Goal: Transaction & Acquisition: Purchase product/service

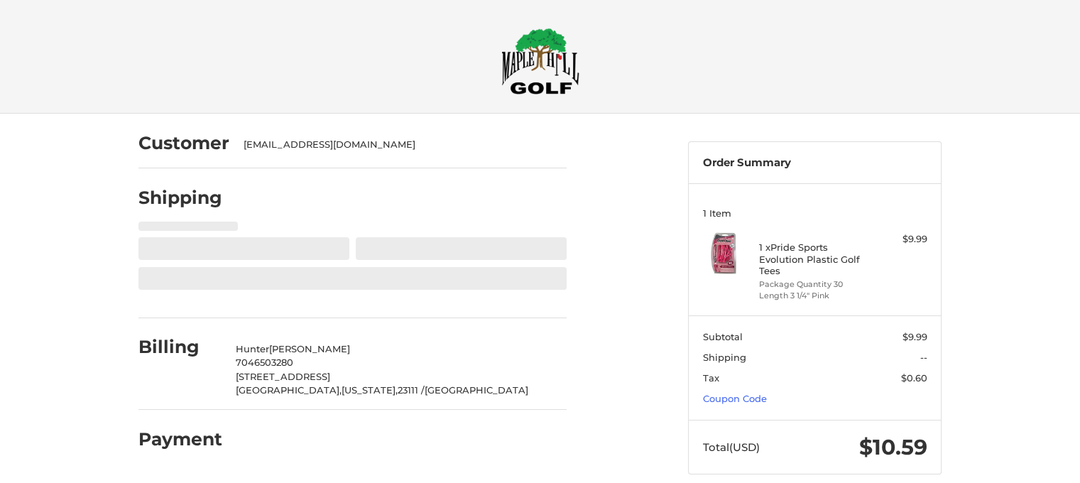
select select "**"
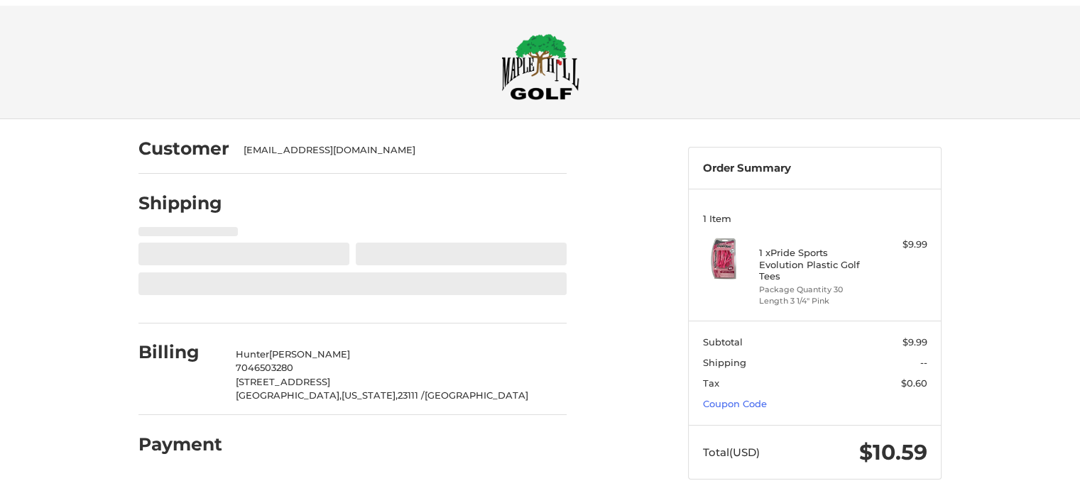
scroll to position [18, 0]
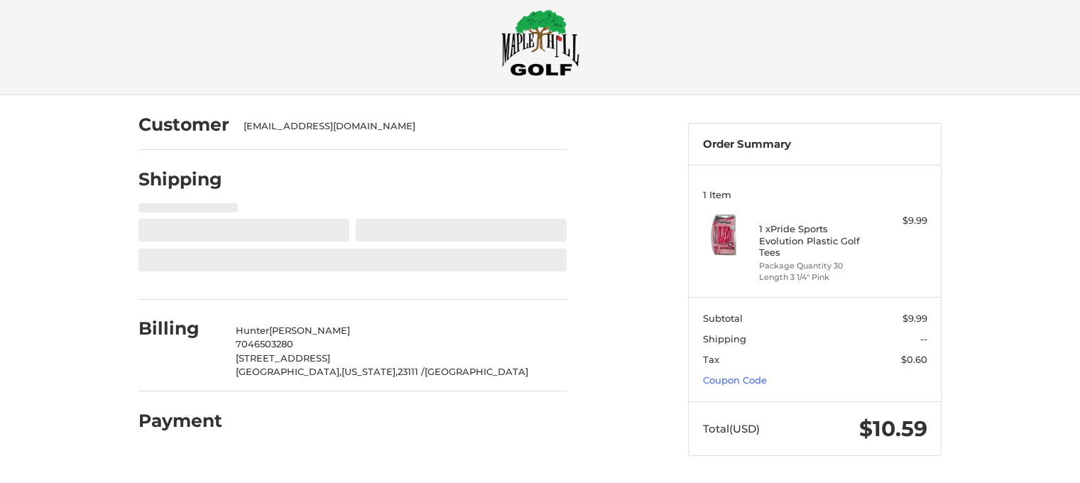
select select "**"
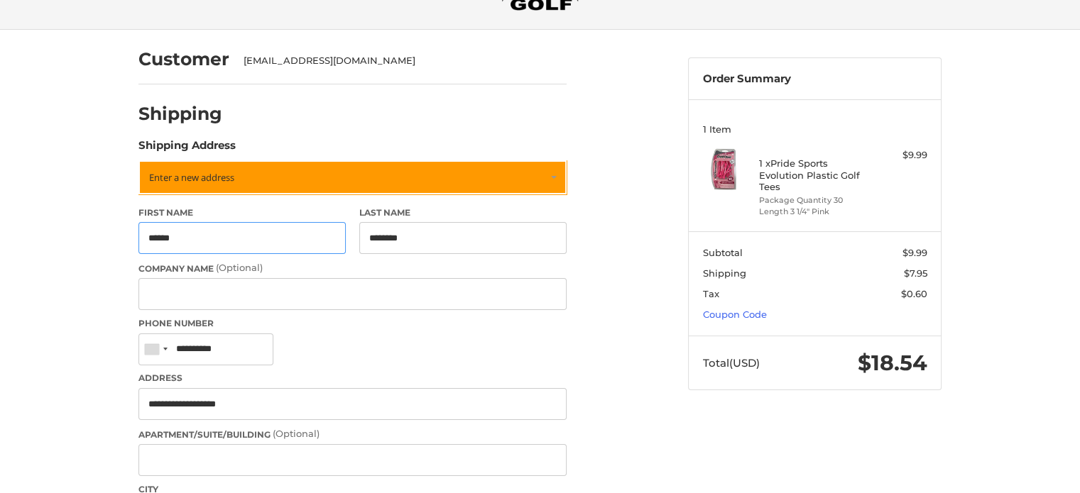
scroll to position [78, 0]
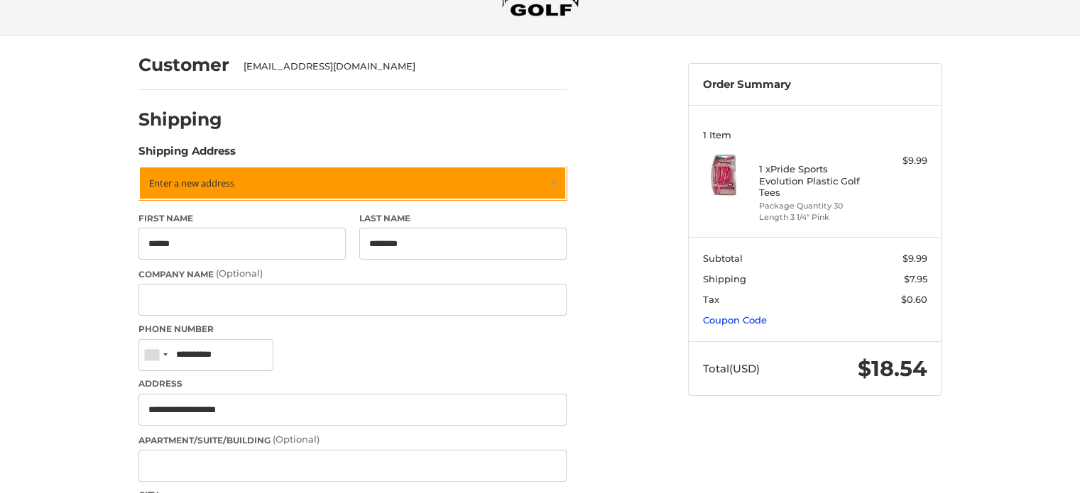
click at [756, 320] on link "Coupon Code" at bounding box center [735, 320] width 64 height 11
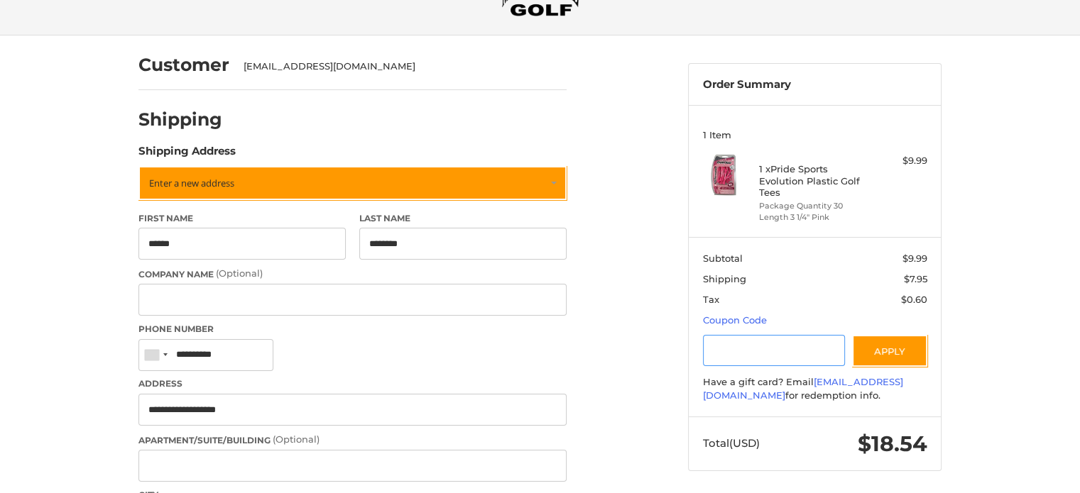
click at [735, 354] on input "Gift Certificate or Coupon Code" at bounding box center [774, 351] width 143 height 32
type input "*"
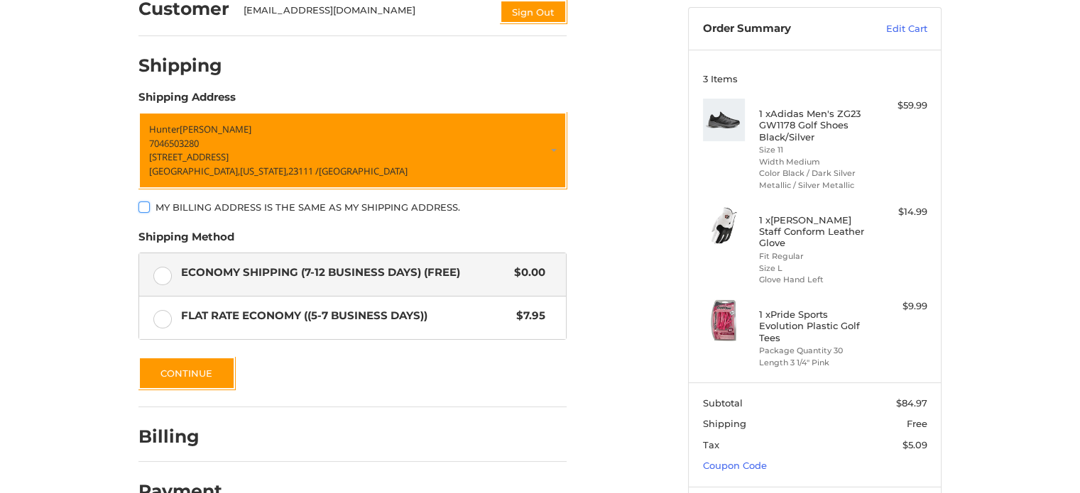
scroll to position [197, 0]
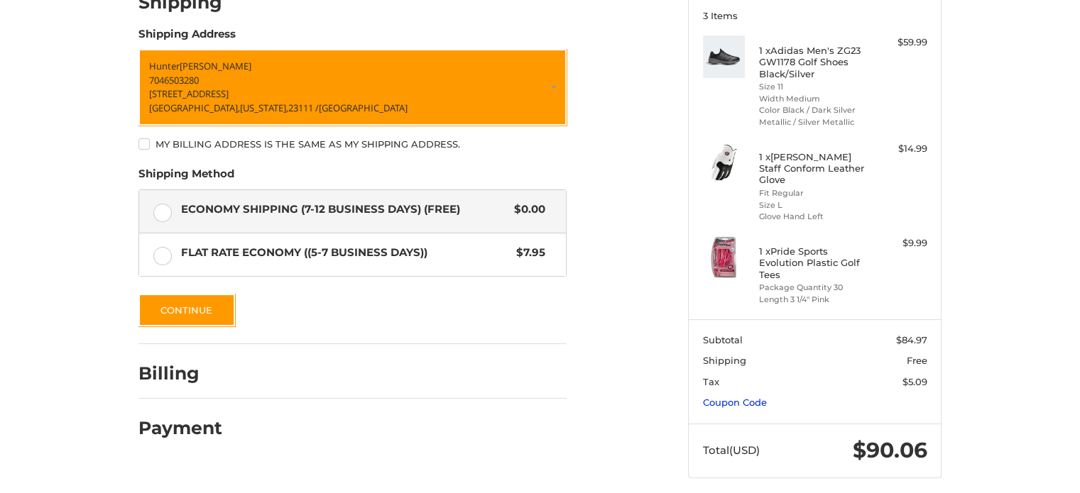
click at [736, 397] on link "Coupon Code" at bounding box center [735, 402] width 64 height 11
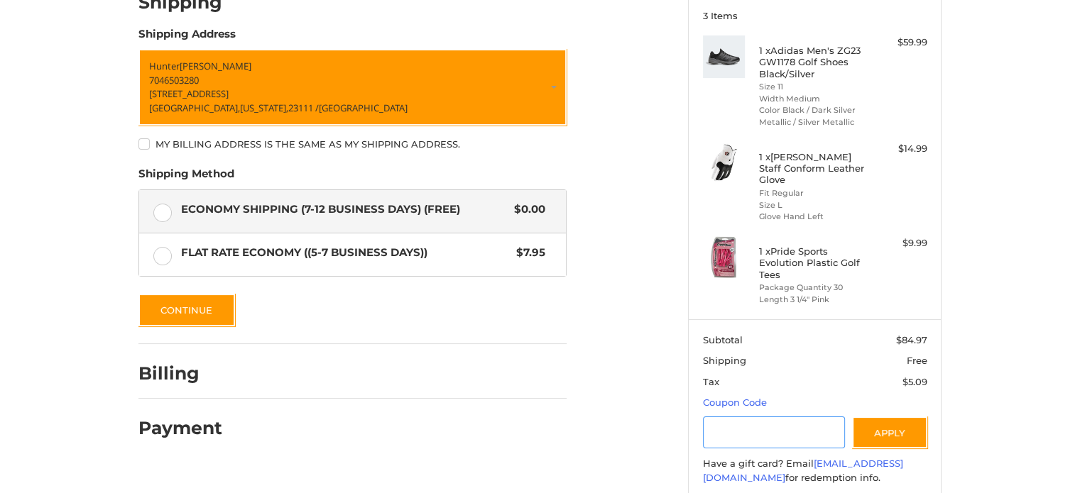
click at [735, 421] on input "Gift Certificate or Coupon Code" at bounding box center [774, 433] width 143 height 32
click at [867, 431] on button "Apply" at bounding box center [889, 433] width 75 height 32
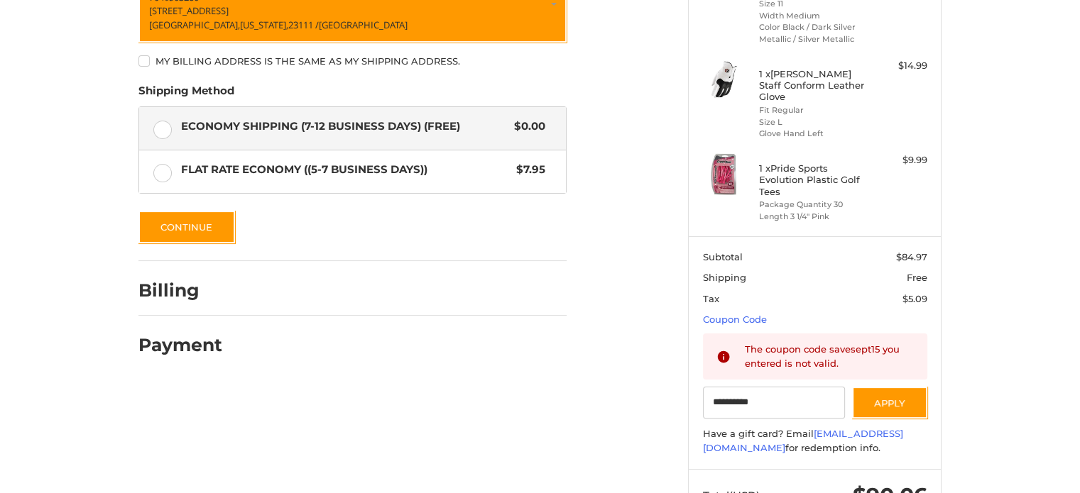
scroll to position [281, 0]
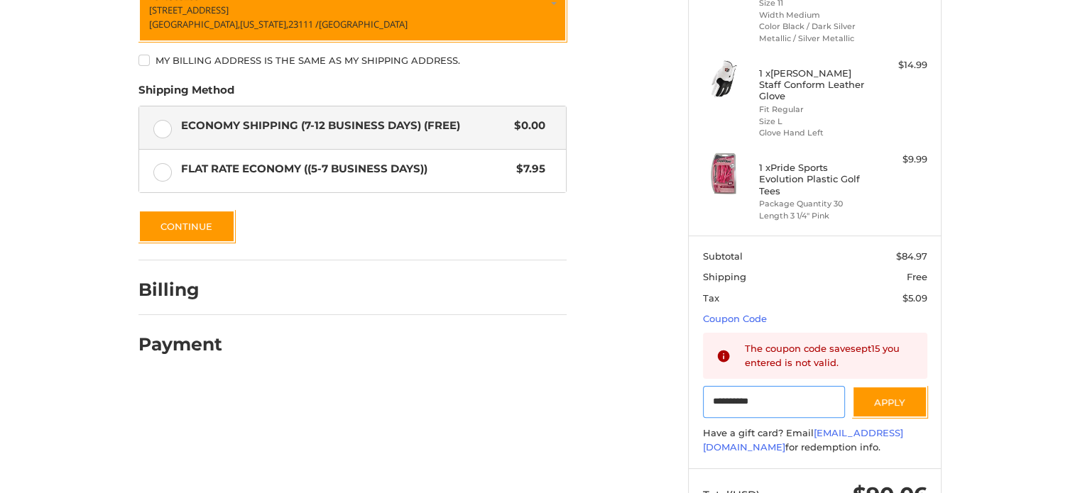
click at [752, 390] on input "**********" at bounding box center [774, 402] width 143 height 32
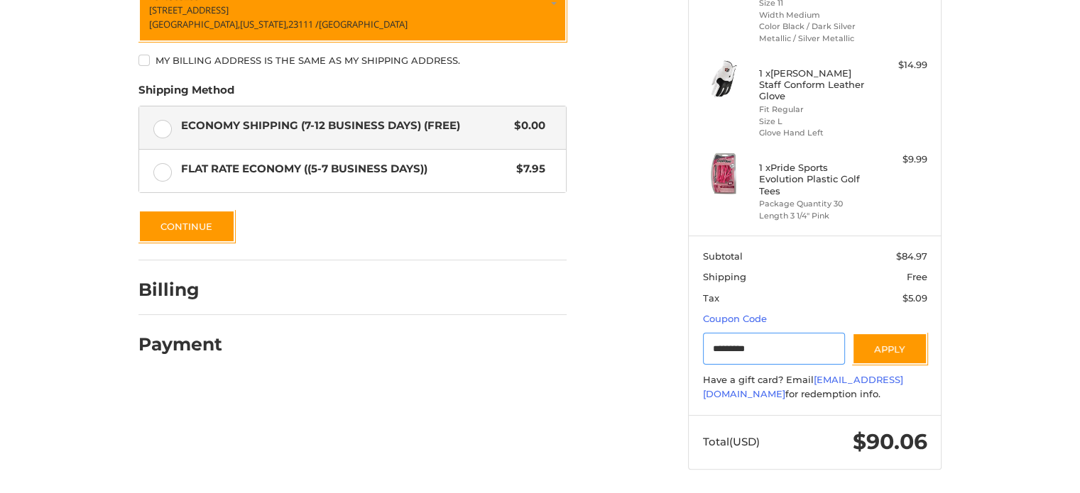
scroll to position [273, 0]
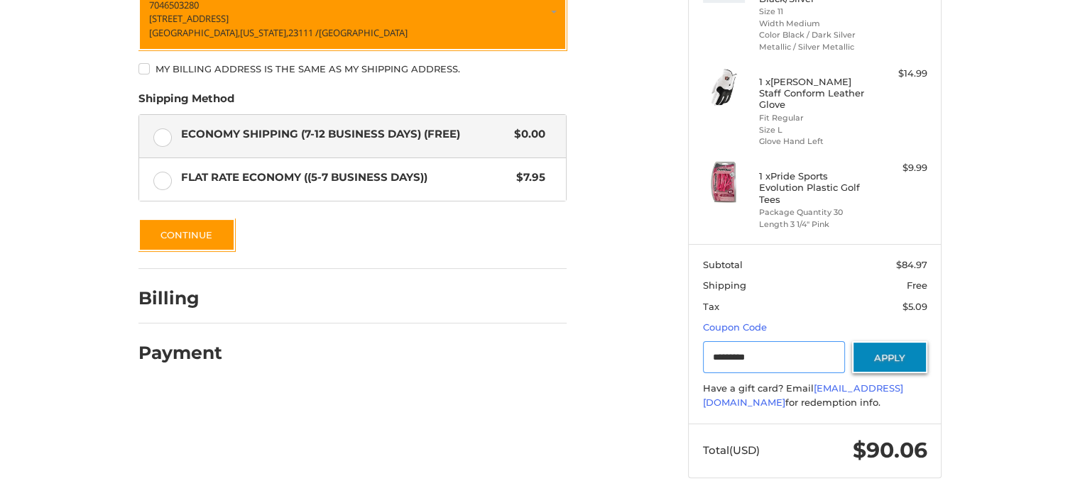
type input "*********"
click at [903, 342] on button "Apply" at bounding box center [889, 358] width 75 height 32
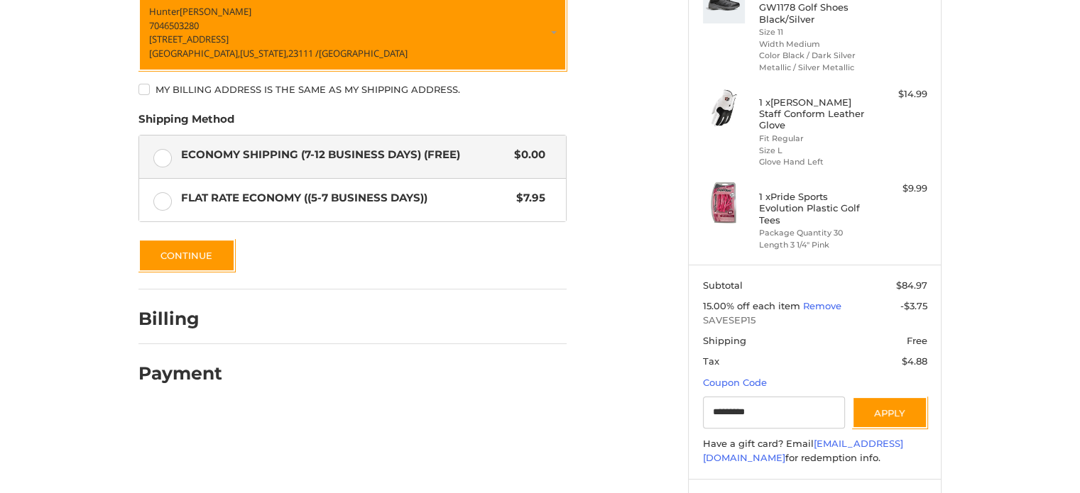
scroll to position [249, 0]
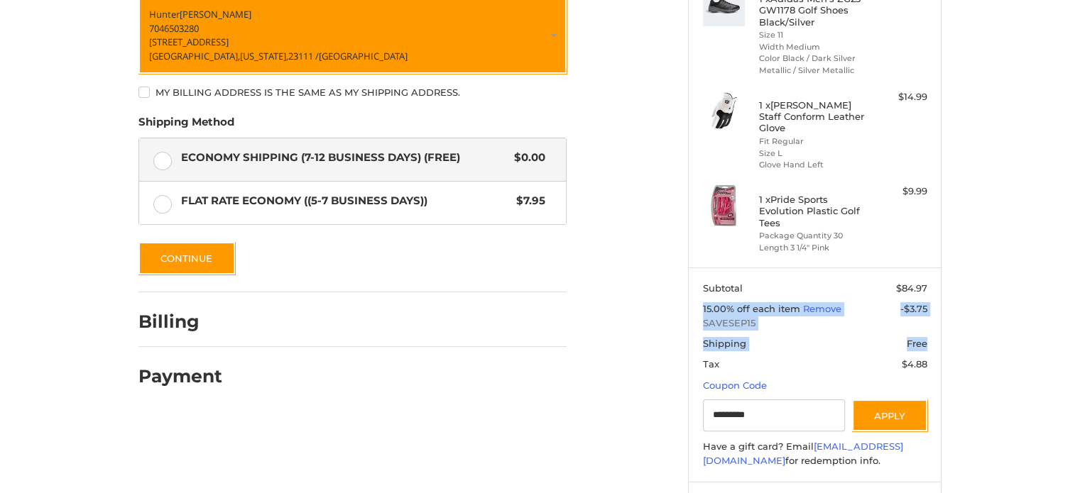
drag, startPoint x: 1069, startPoint y: 276, endPoint x: 1062, endPoint y: 334, distance: 59.3
click at [1062, 334] on div "Customer [EMAIL_ADDRESS][DOMAIN_NAME] Sign Out Shipping Shipping Address [PERSO…" at bounding box center [540, 213] width 1080 height 699
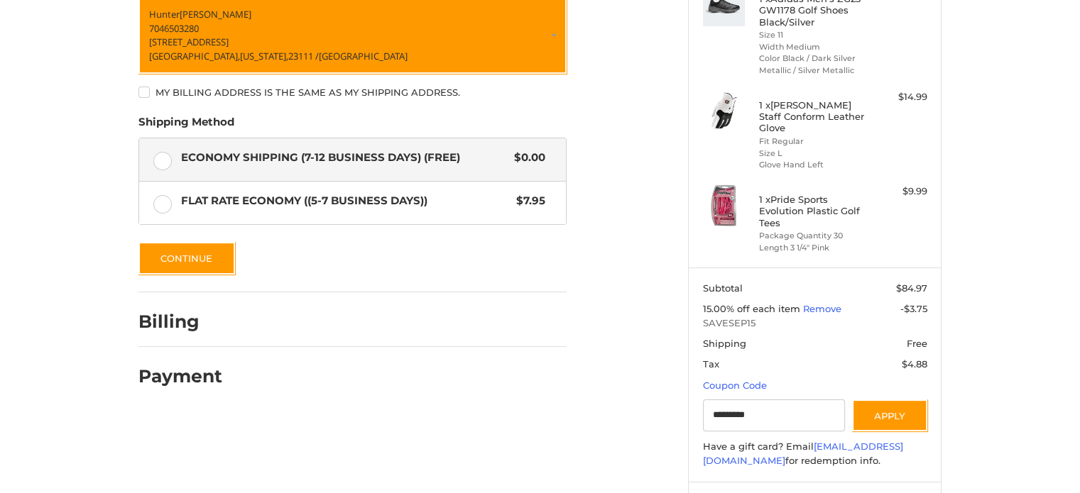
click at [1013, 324] on div "Customer [EMAIL_ADDRESS][DOMAIN_NAME] Sign Out Shipping Shipping Address [PERSO…" at bounding box center [540, 213] width 1080 height 699
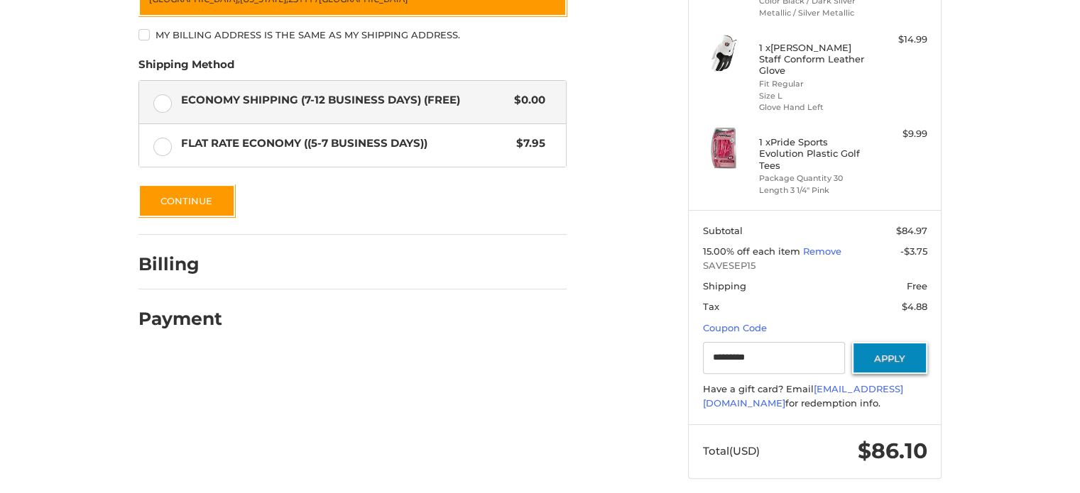
click at [906, 343] on button "Apply" at bounding box center [889, 358] width 75 height 32
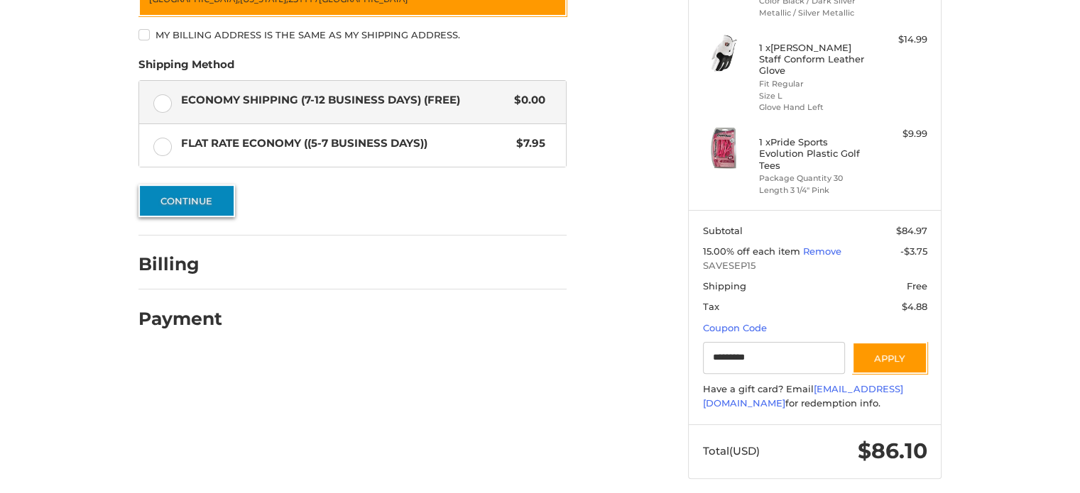
click at [207, 204] on button "Continue" at bounding box center [186, 201] width 97 height 33
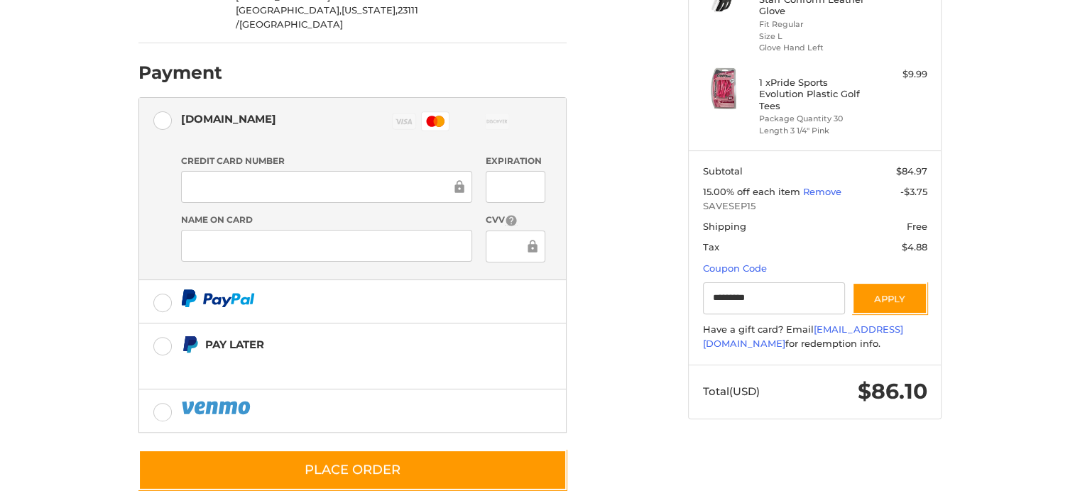
scroll to position [366, 0]
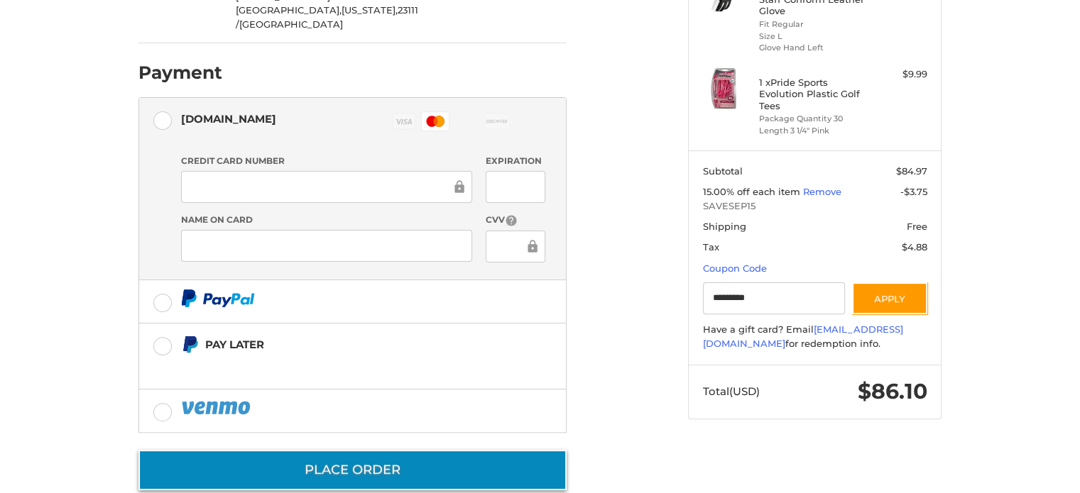
click at [449, 450] on button "Place Order" at bounding box center [352, 470] width 428 height 40
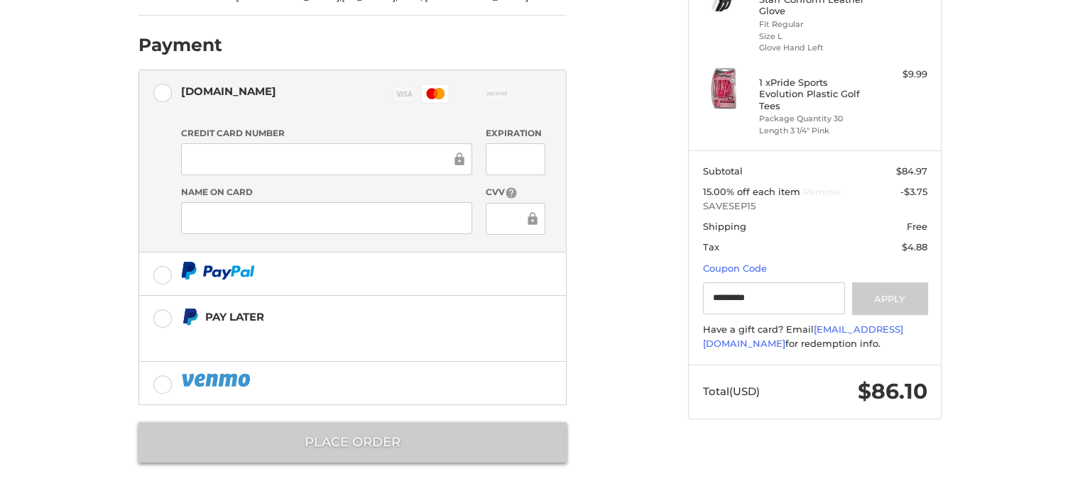
scroll to position [16, 0]
